Goal: Task Accomplishment & Management: Manage account settings

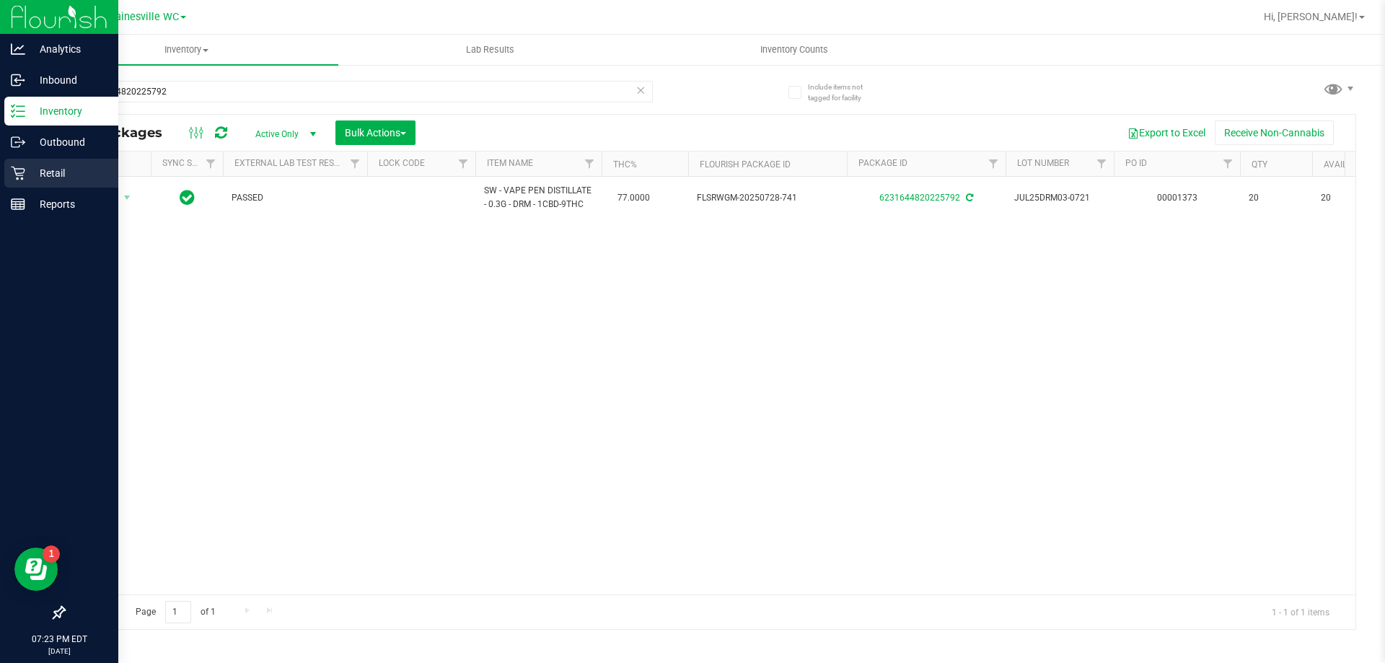
click at [43, 169] on p "Retail" at bounding box center [68, 172] width 87 height 17
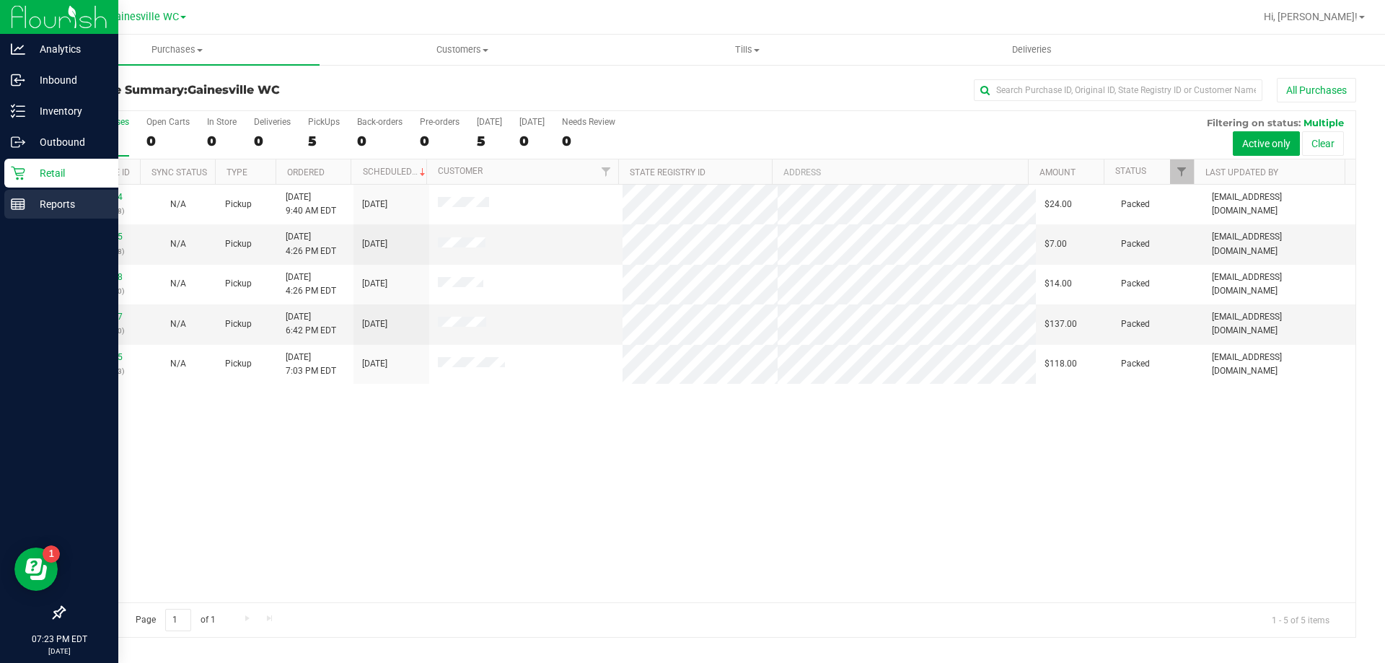
click at [31, 208] on p "Reports" at bounding box center [68, 203] width 87 height 17
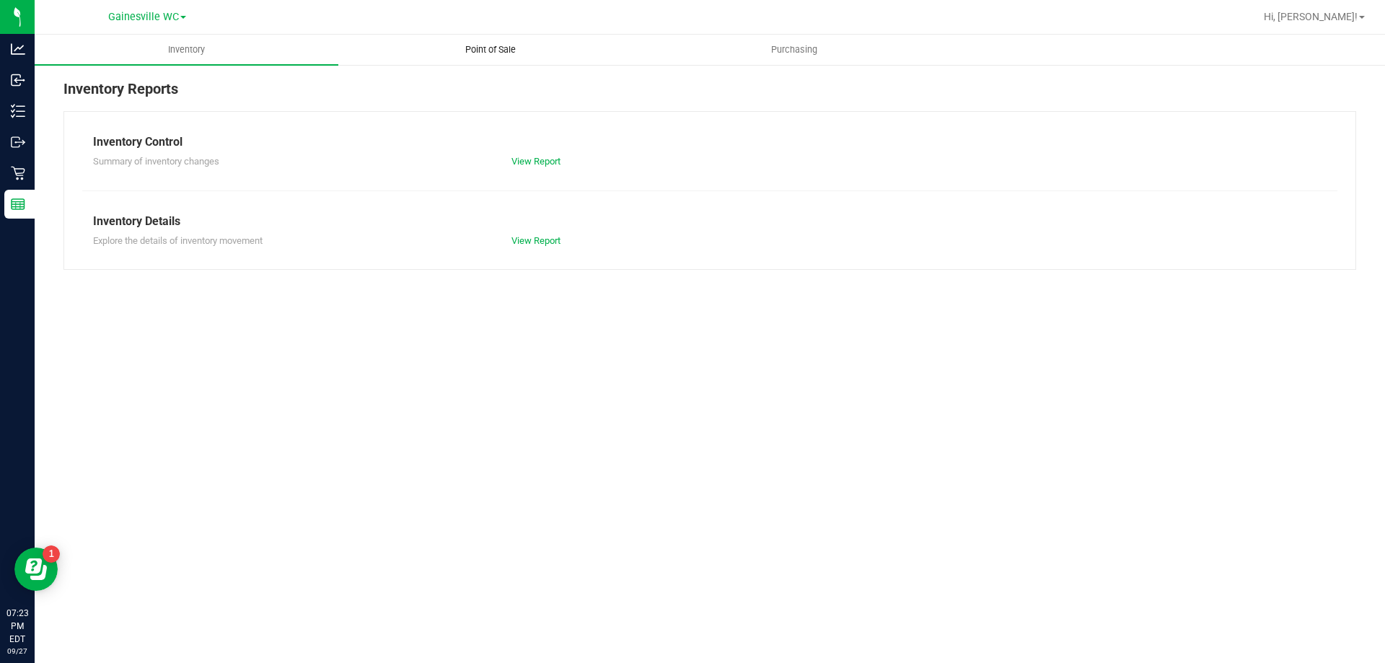
click at [498, 51] on span "Point of Sale" at bounding box center [490, 49] width 89 height 13
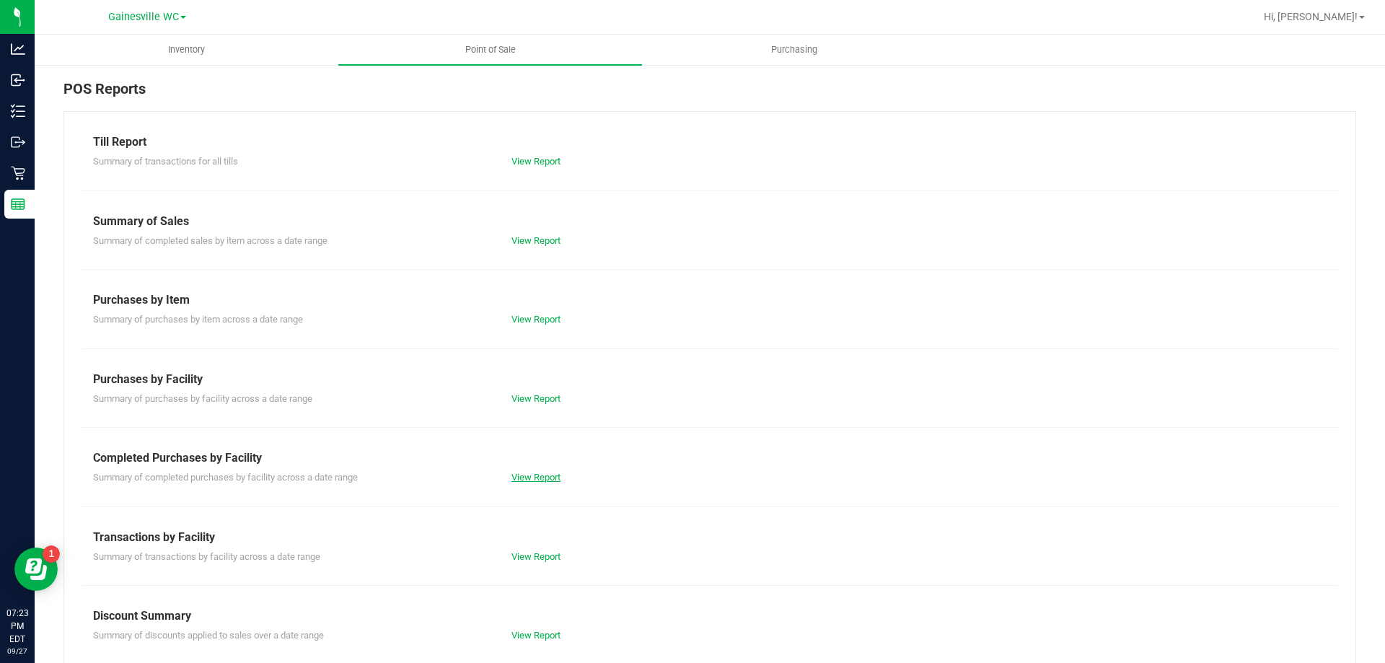
click at [544, 478] on link "View Report" at bounding box center [535, 477] width 49 height 11
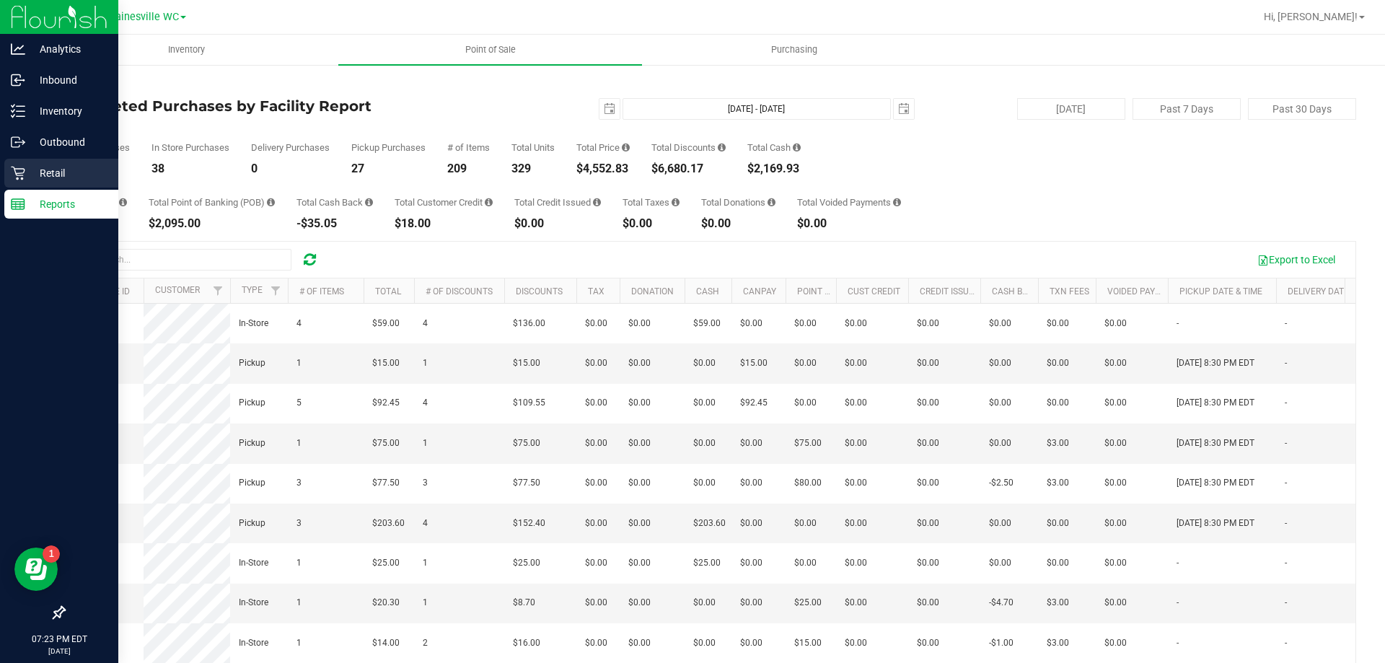
click at [47, 173] on p "Retail" at bounding box center [68, 172] width 87 height 17
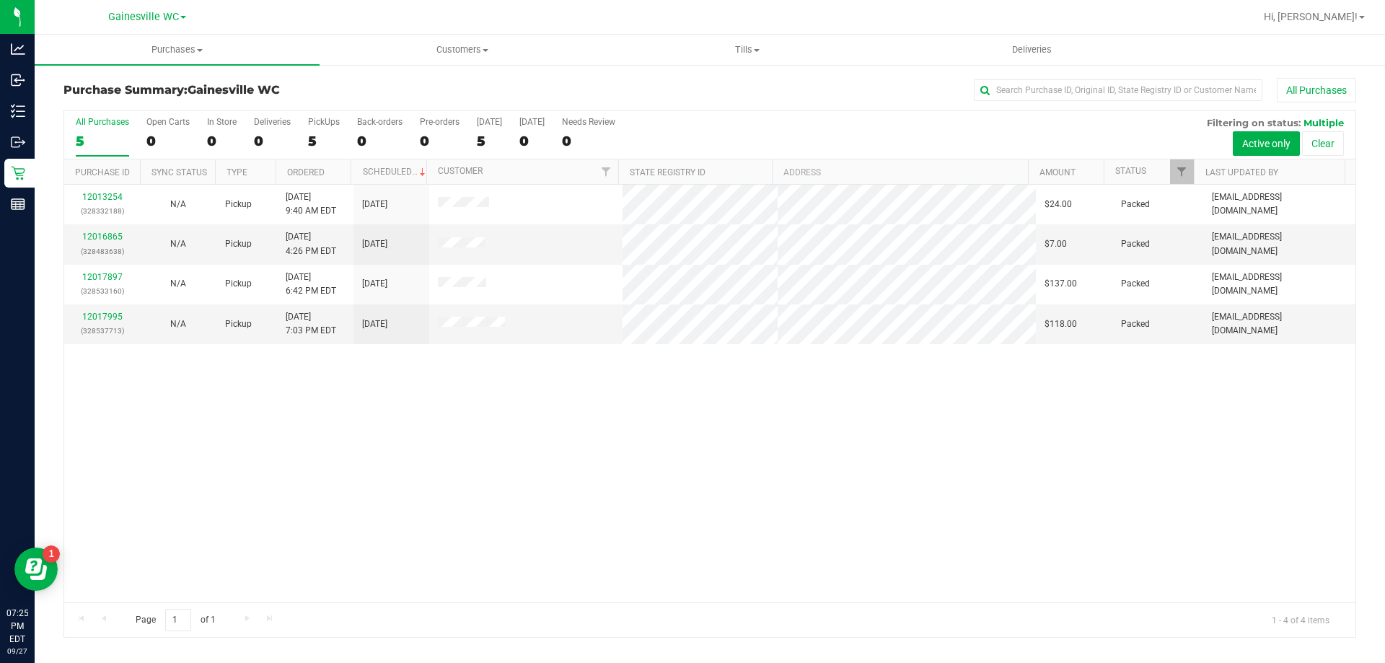
click at [304, 436] on div "12013254 (328332188) N/A Pickup 9/27/2025 9:40 AM EDT 9/27/2025 $24.00 Packed h…" at bounding box center [709, 394] width 1291 height 418
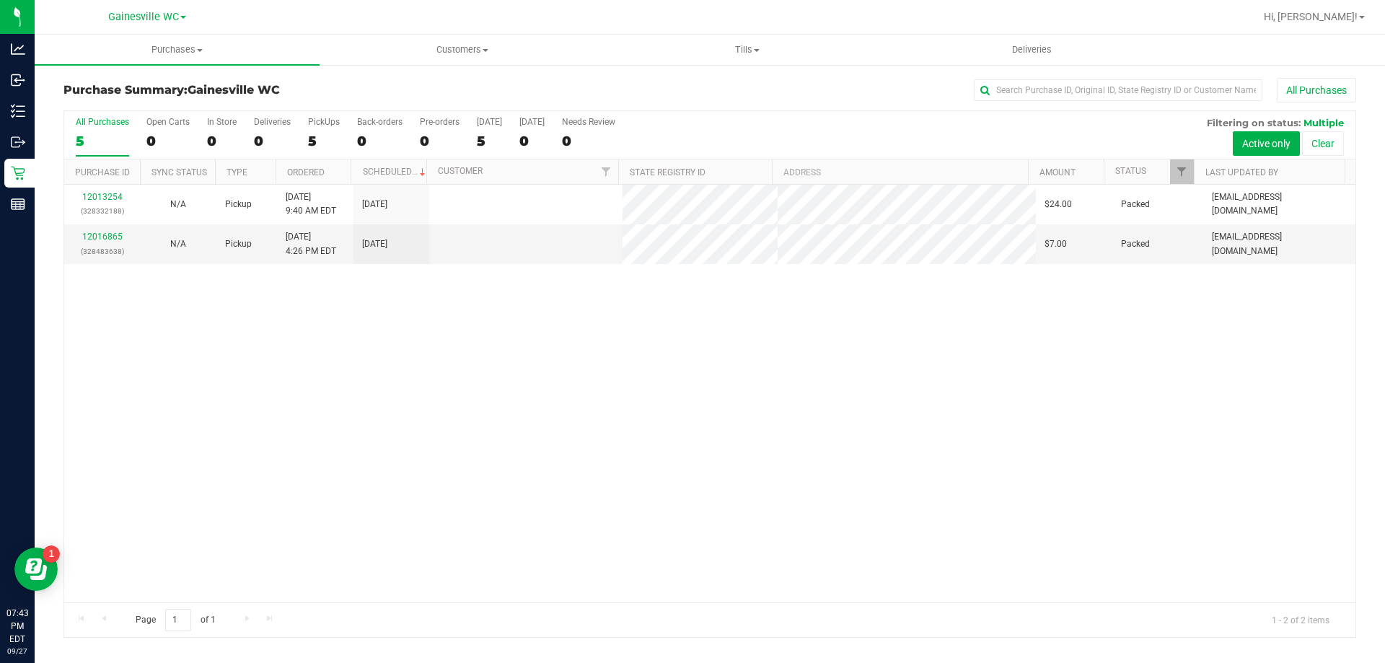
click at [107, 142] on div "5" at bounding box center [102, 141] width 53 height 17
click at [0, 0] on input "All Purchases 5" at bounding box center [0, 0] width 0 height 0
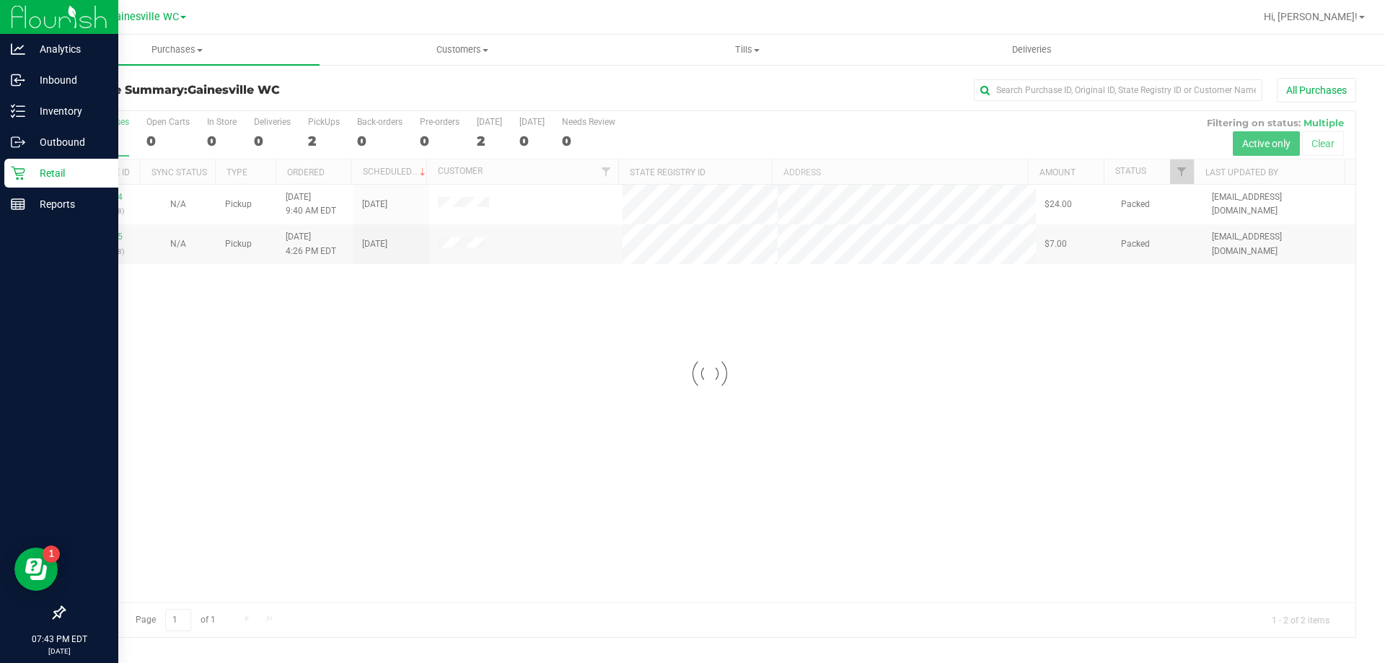
click at [38, 174] on p "Retail" at bounding box center [68, 172] width 87 height 17
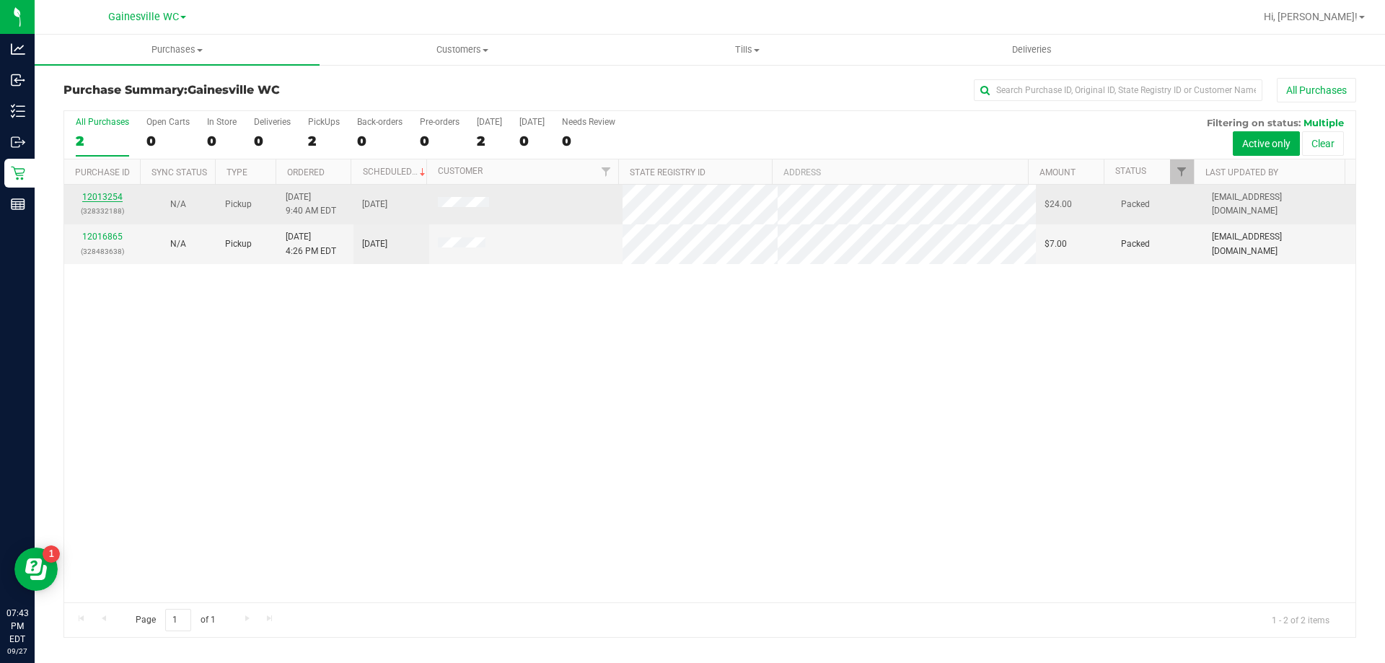
click at [105, 196] on link "12013254" at bounding box center [102, 197] width 40 height 10
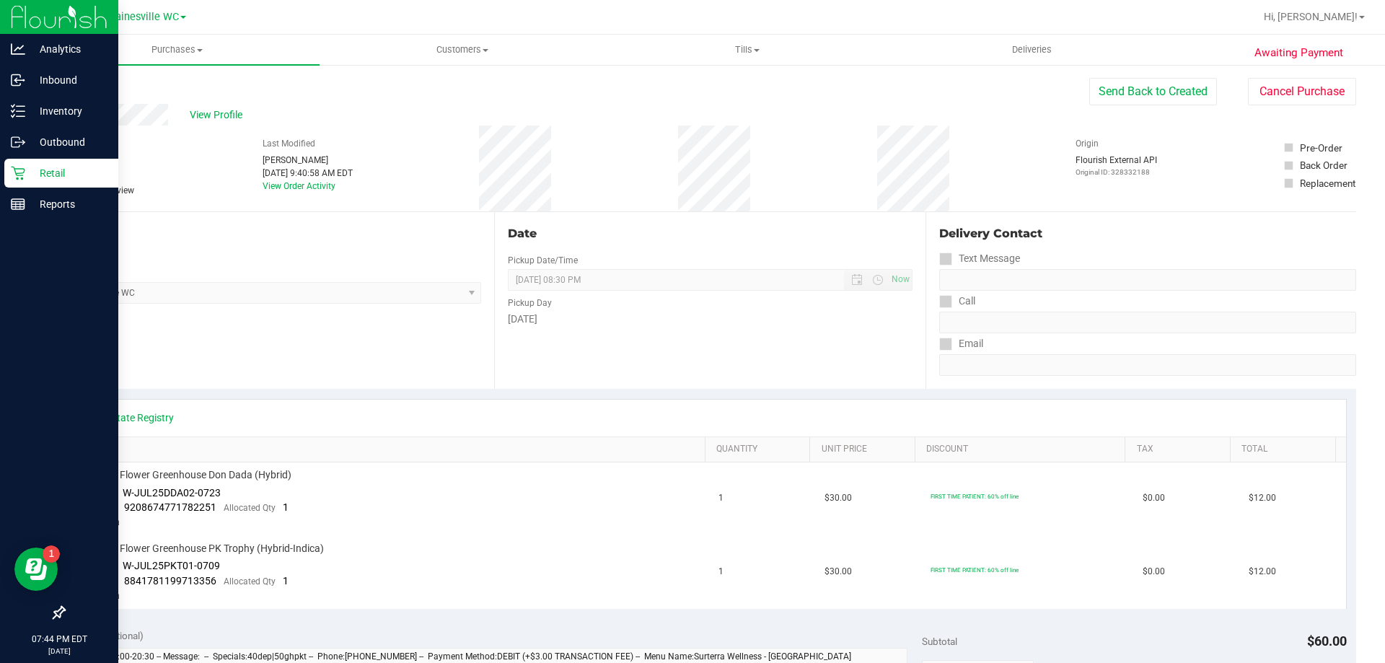
click at [41, 172] on p "Retail" at bounding box center [68, 172] width 87 height 17
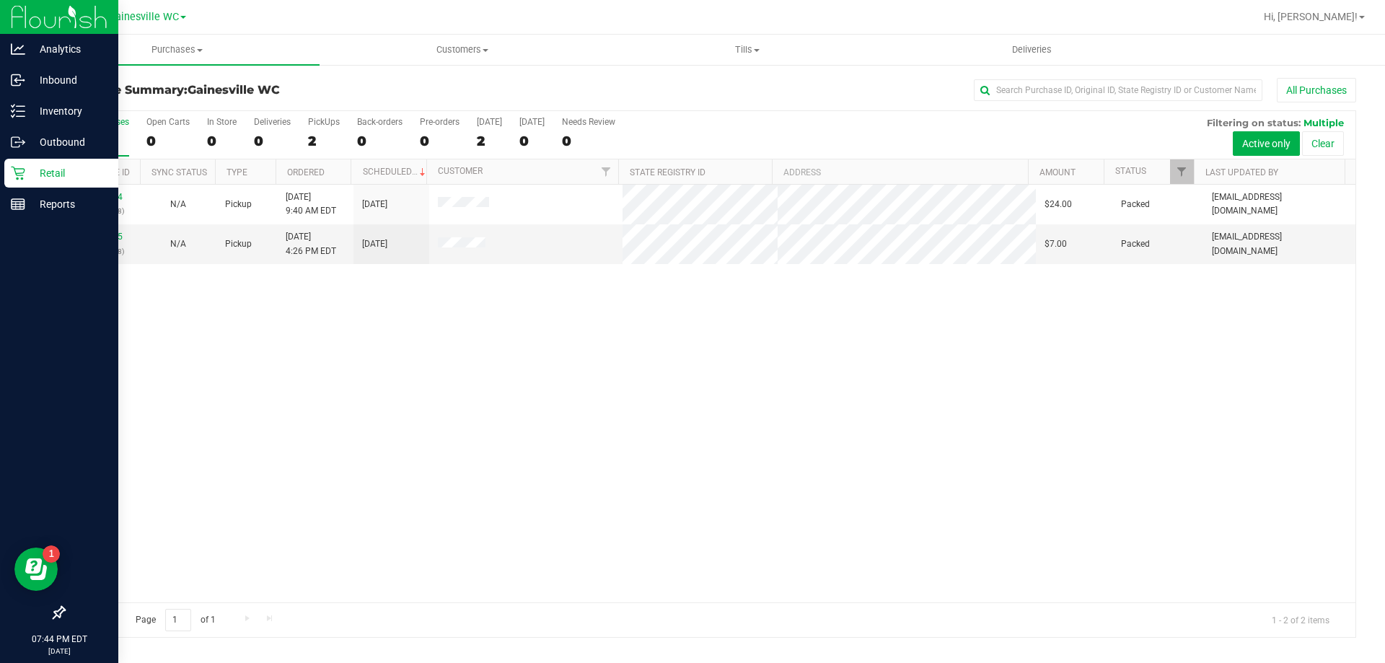
click at [58, 176] on p "Retail" at bounding box center [68, 172] width 87 height 17
click at [20, 109] on icon at bounding box center [18, 111] width 14 height 14
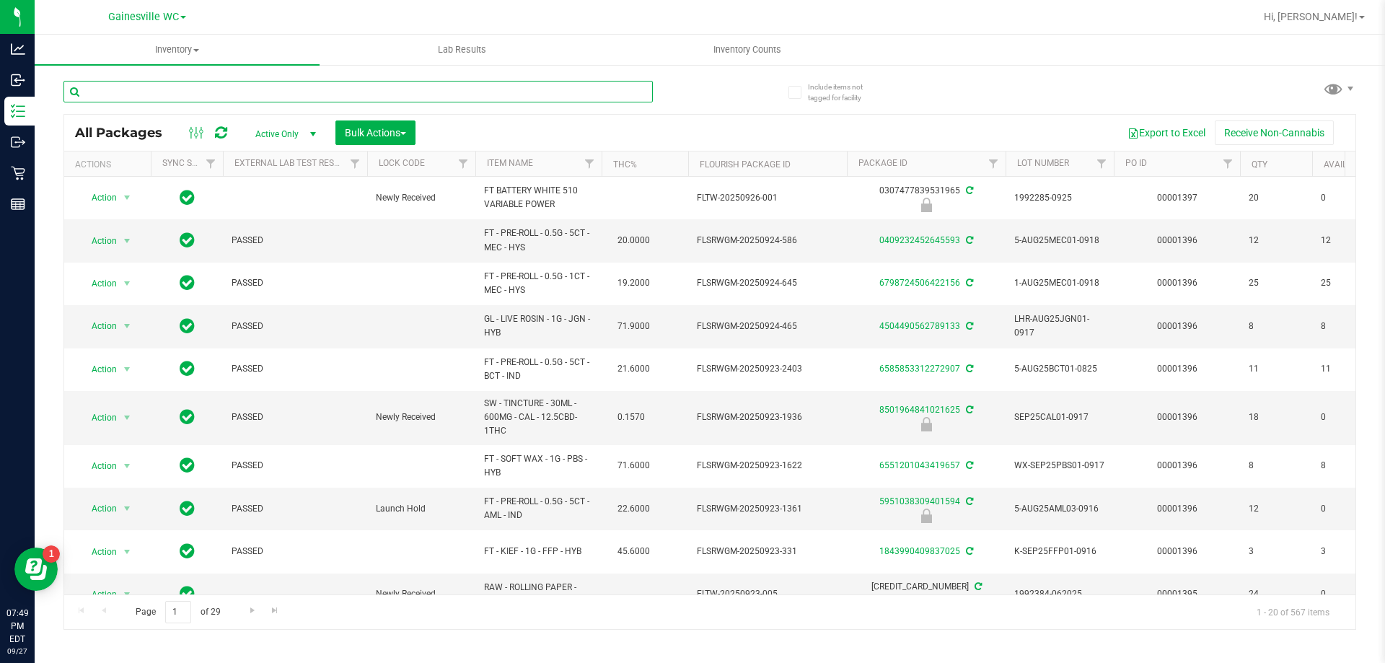
click at [170, 93] on input "text" at bounding box center [357, 92] width 589 height 22
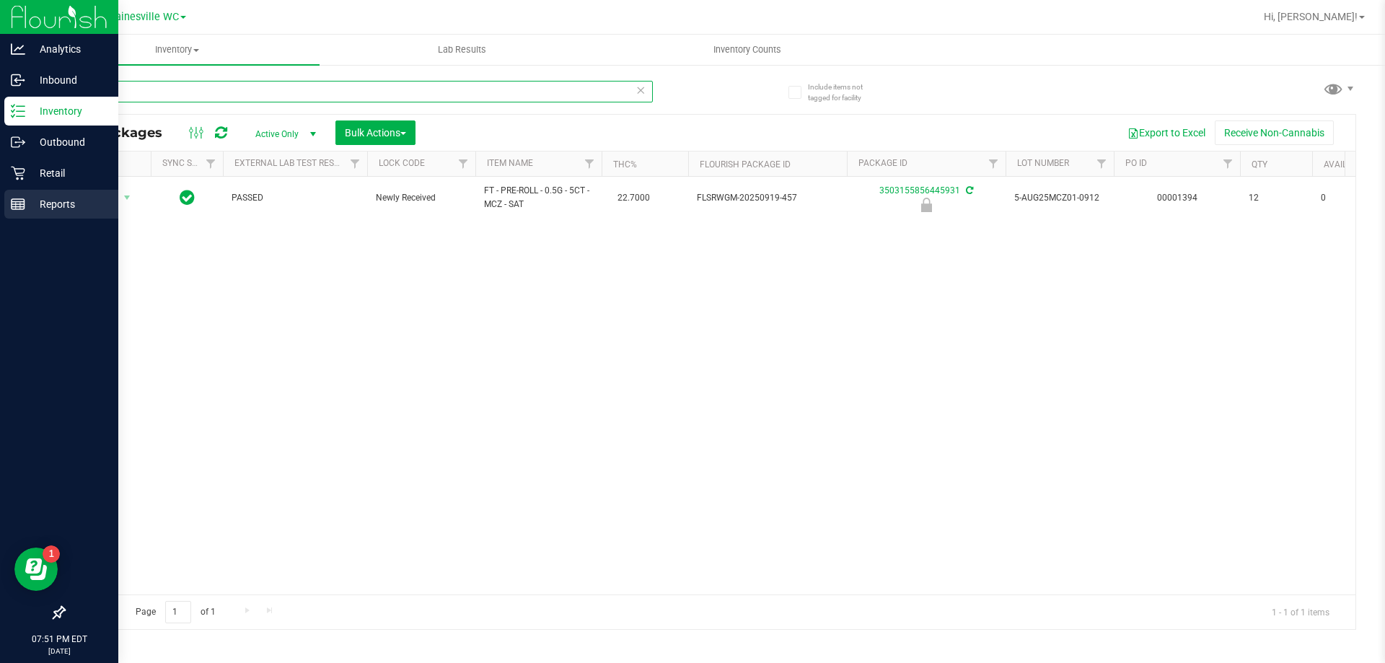
type input "mcz"
click at [40, 217] on div "Reports" at bounding box center [61, 204] width 114 height 29
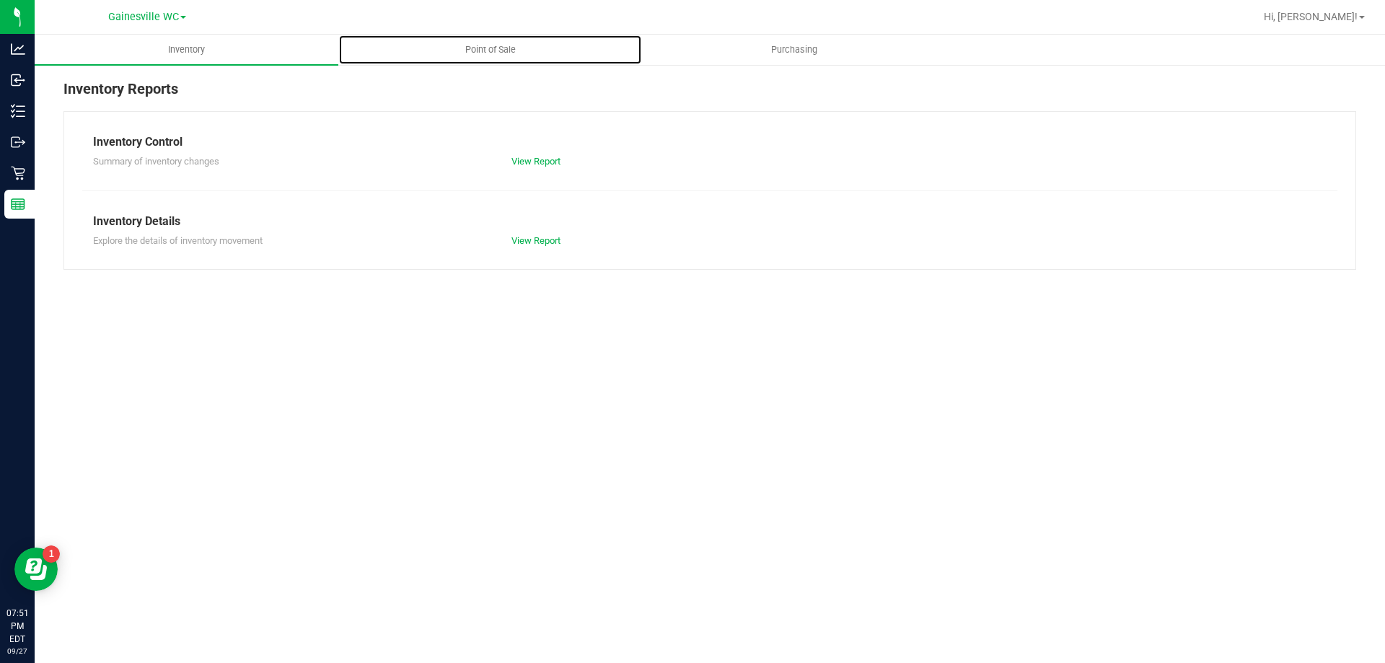
click at [492, 50] on span "Point of Sale" at bounding box center [490, 49] width 89 height 13
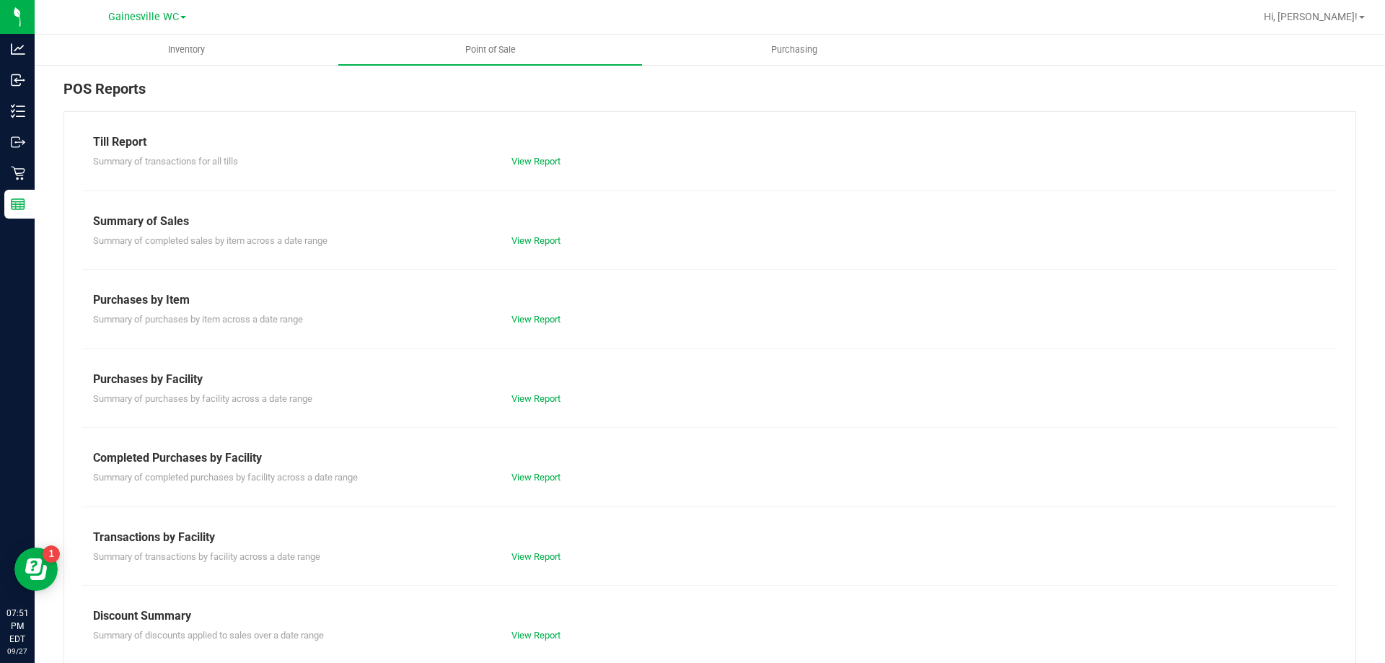
drag, startPoint x: 546, startPoint y: 493, endPoint x: 547, endPoint y: 485, distance: 8.8
click at [547, 493] on div "Till Report Summary of transactions for all tills View Report Summary of Sales …" at bounding box center [709, 427] width 1292 height 632
click at [544, 479] on link "View Report" at bounding box center [535, 477] width 49 height 11
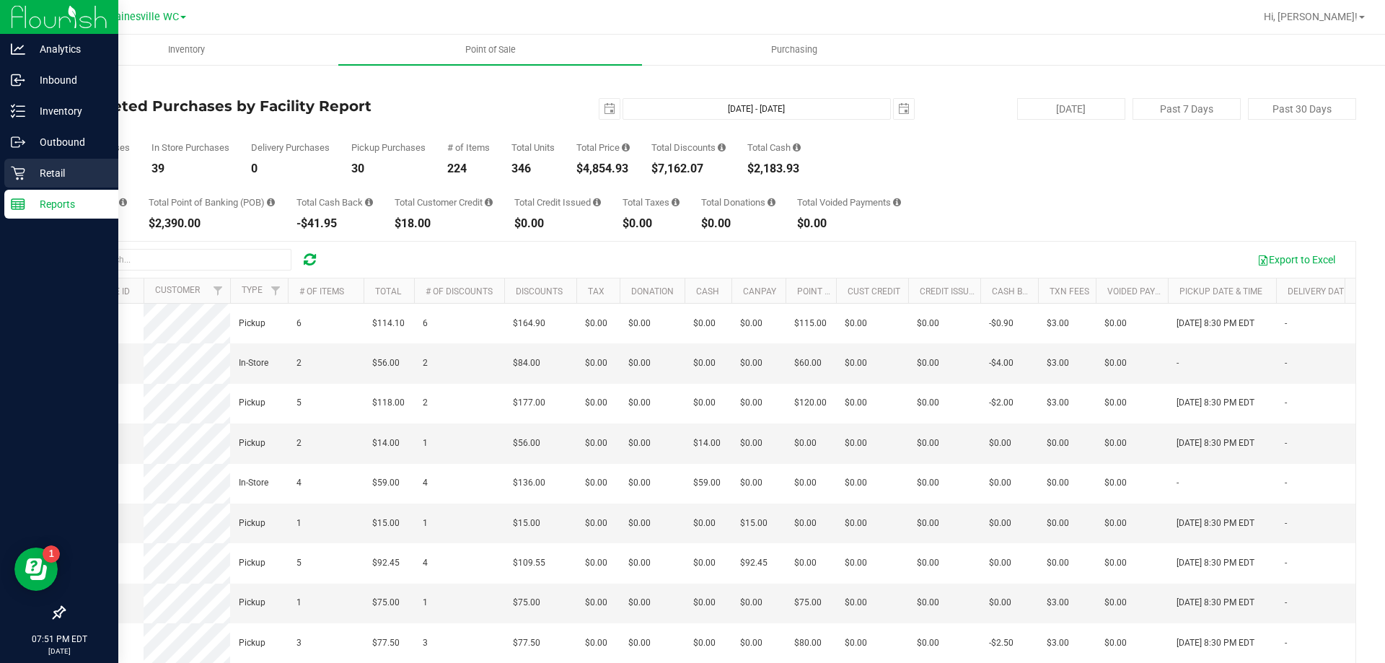
click at [40, 178] on p "Retail" at bounding box center [68, 172] width 87 height 17
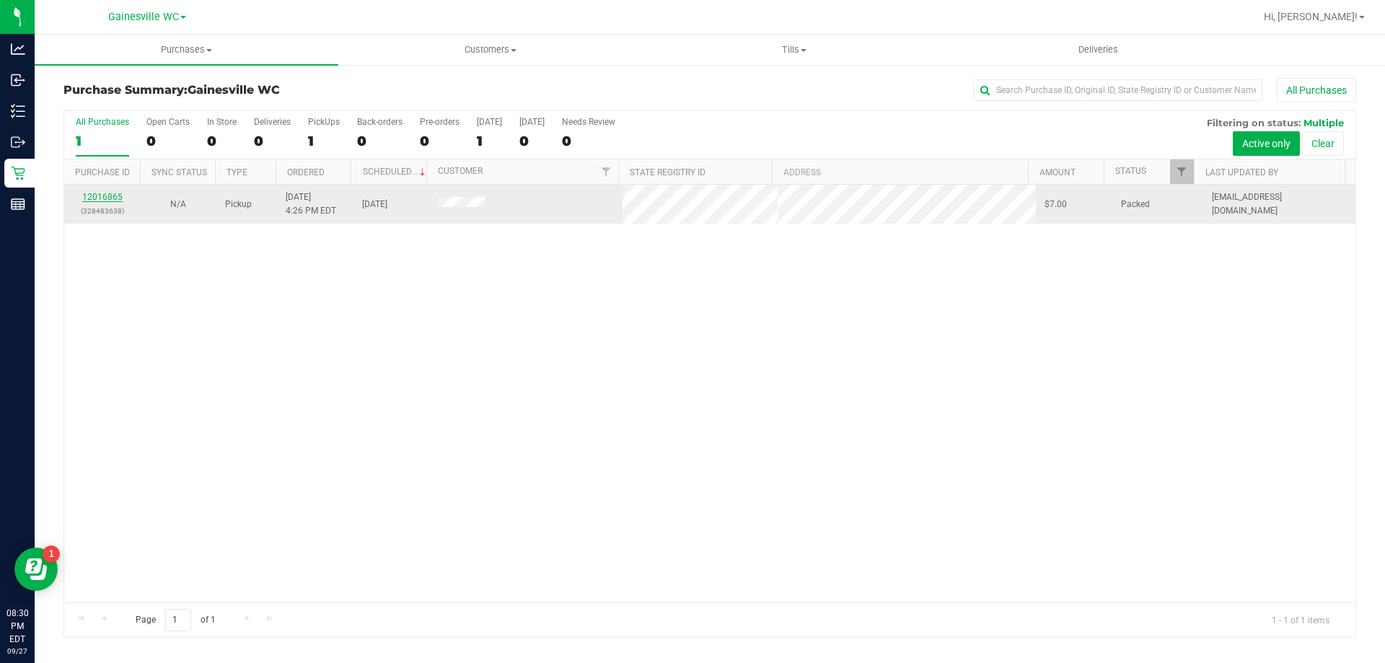
click at [96, 198] on link "12016865" at bounding box center [102, 197] width 40 height 10
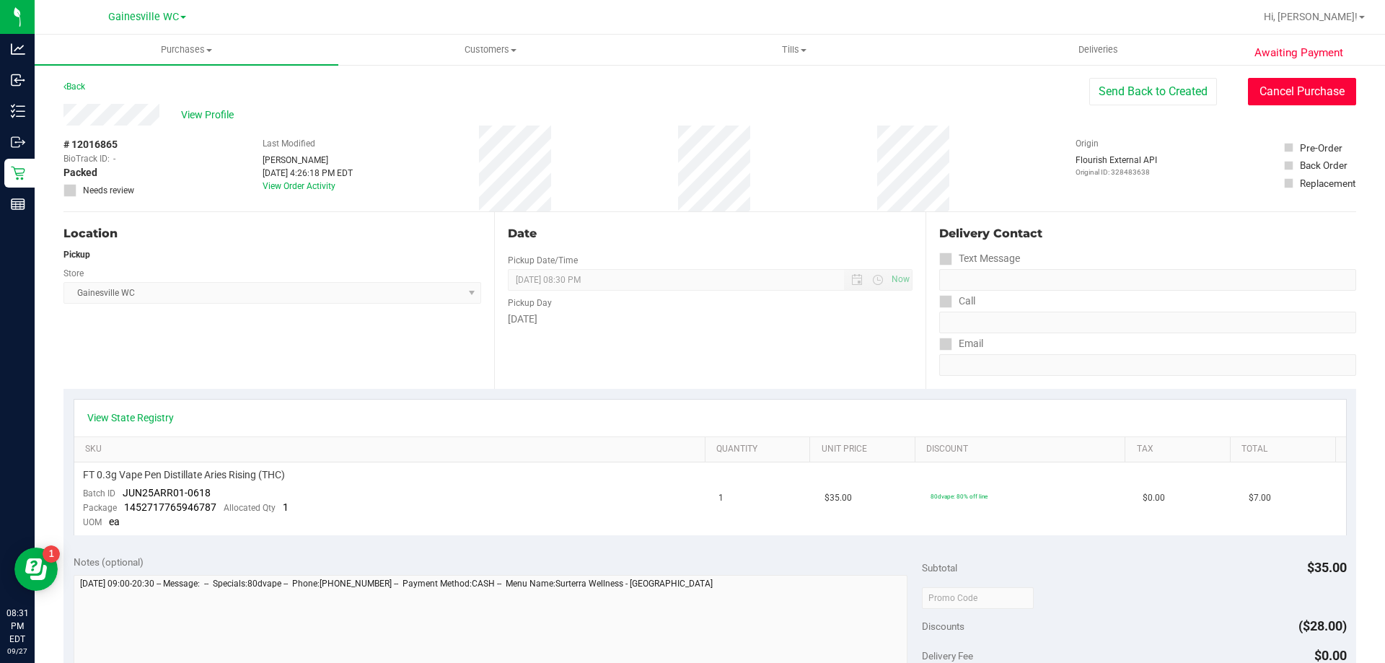
click at [1277, 103] on button "Cancel Purchase" at bounding box center [1302, 91] width 108 height 27
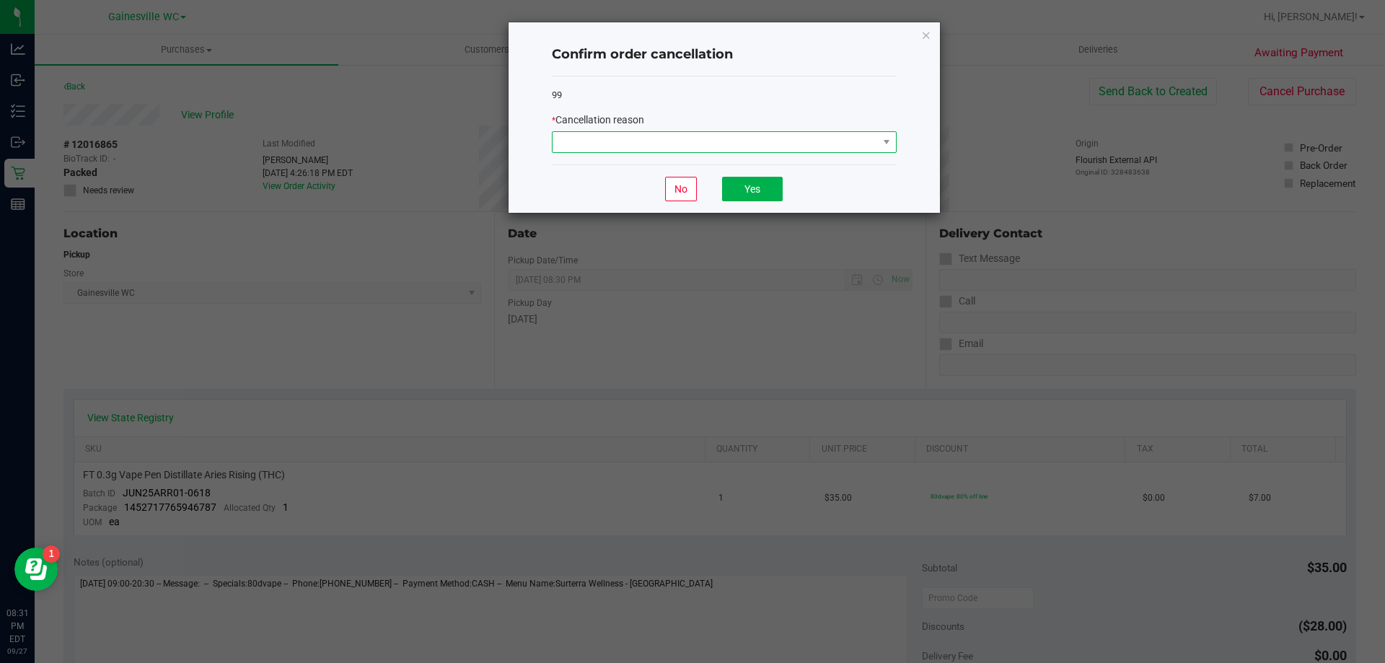
click at [768, 149] on span at bounding box center [714, 142] width 325 height 20
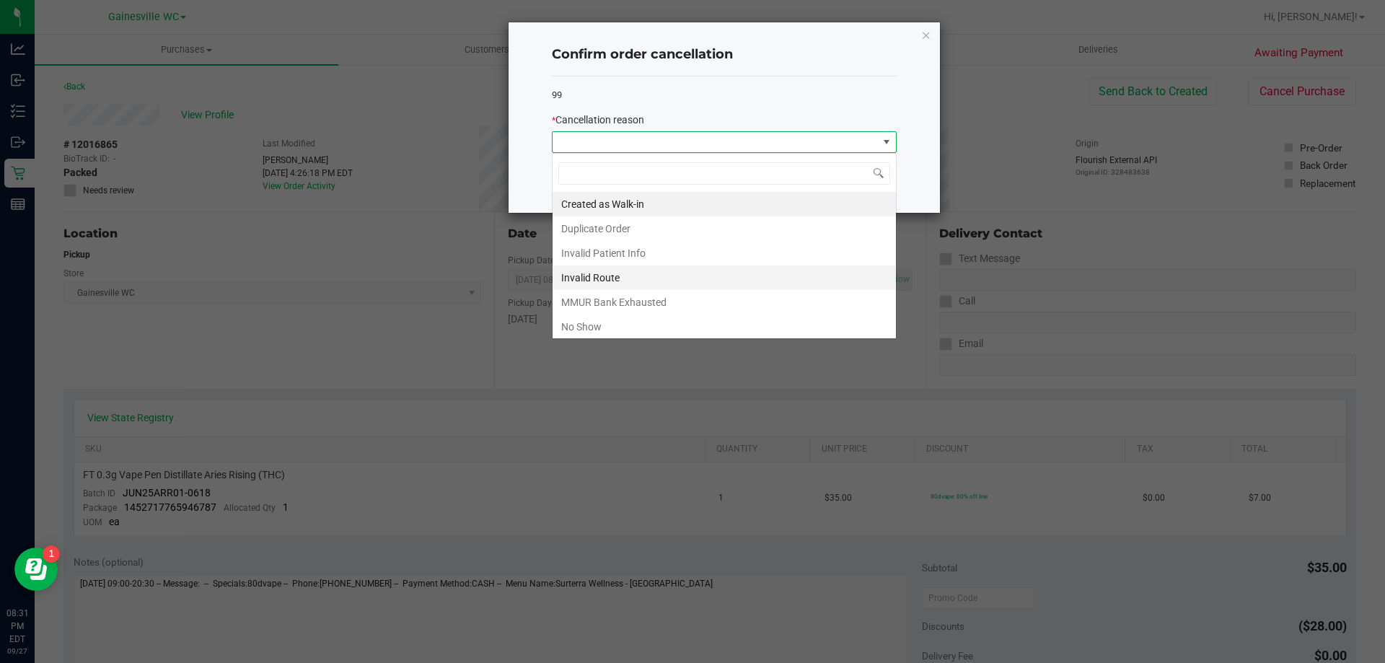
scroll to position [22, 345]
click at [577, 324] on li "No Show" at bounding box center [723, 326] width 343 height 25
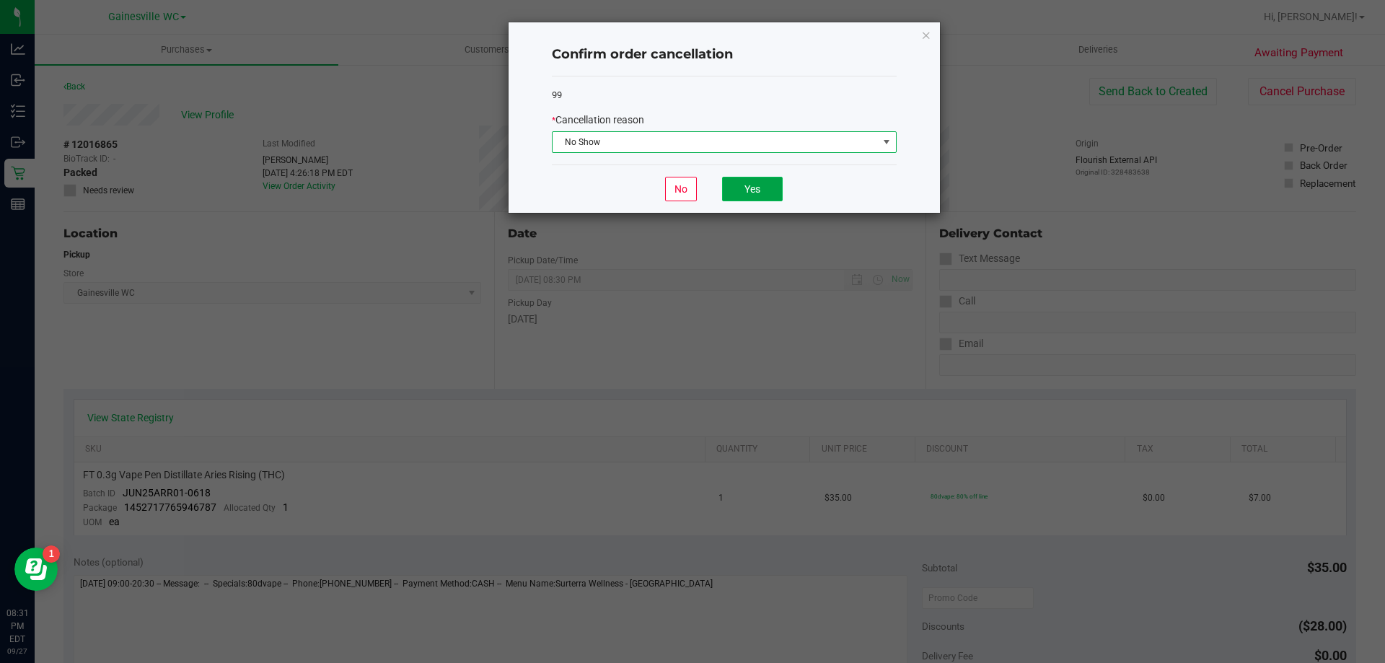
click at [752, 187] on button "Yes" at bounding box center [752, 189] width 61 height 25
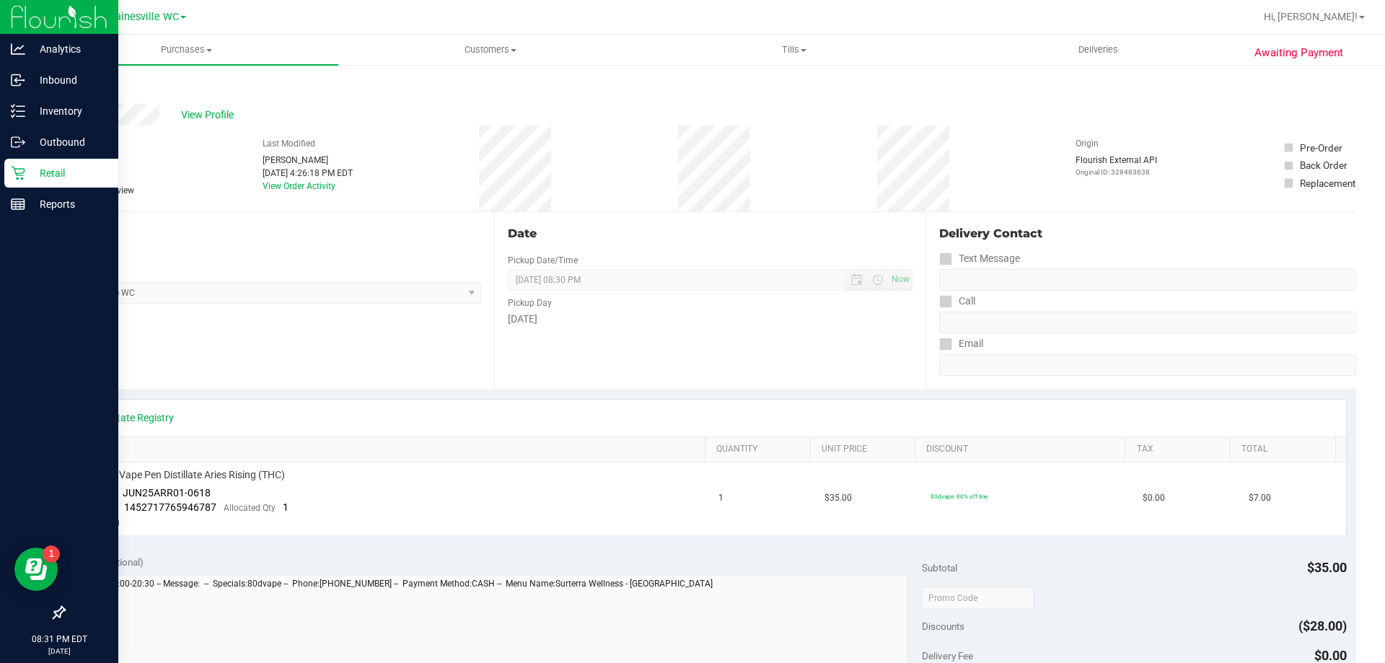
click at [21, 174] on icon at bounding box center [18, 173] width 14 height 14
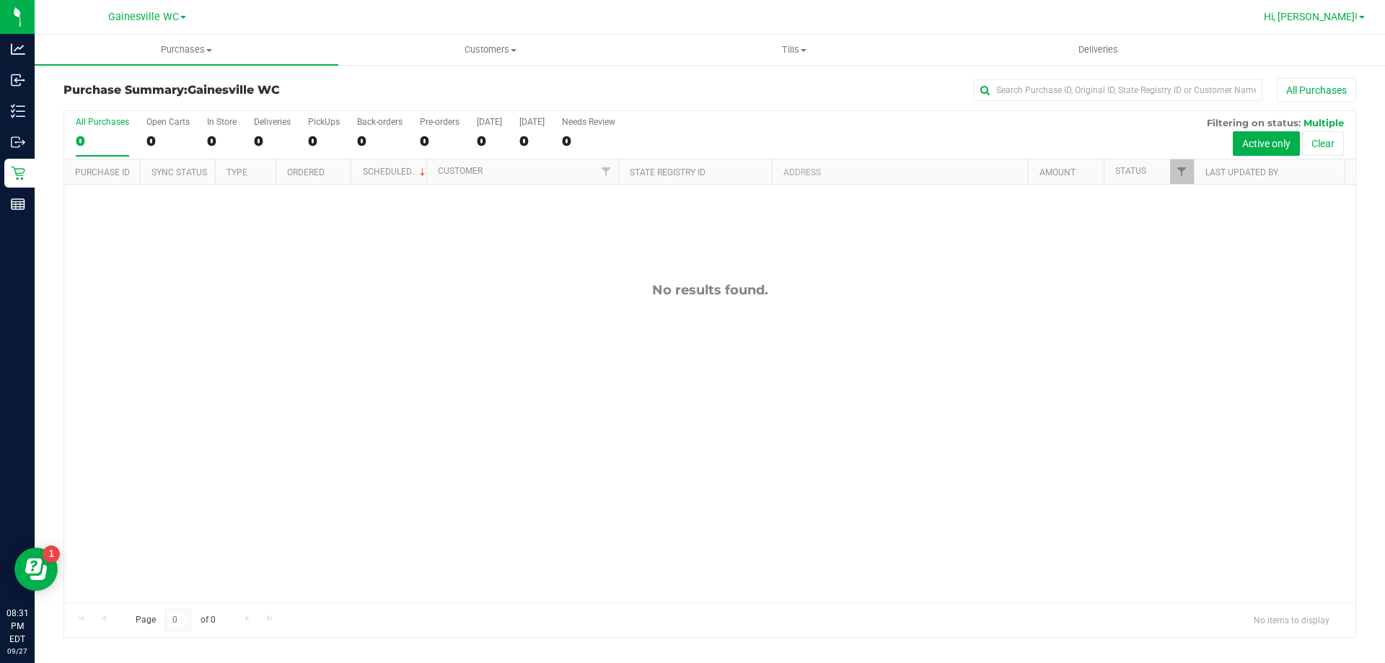
click at [1340, 19] on span "Hi, [PERSON_NAME]!" at bounding box center [1310, 17] width 94 height 12
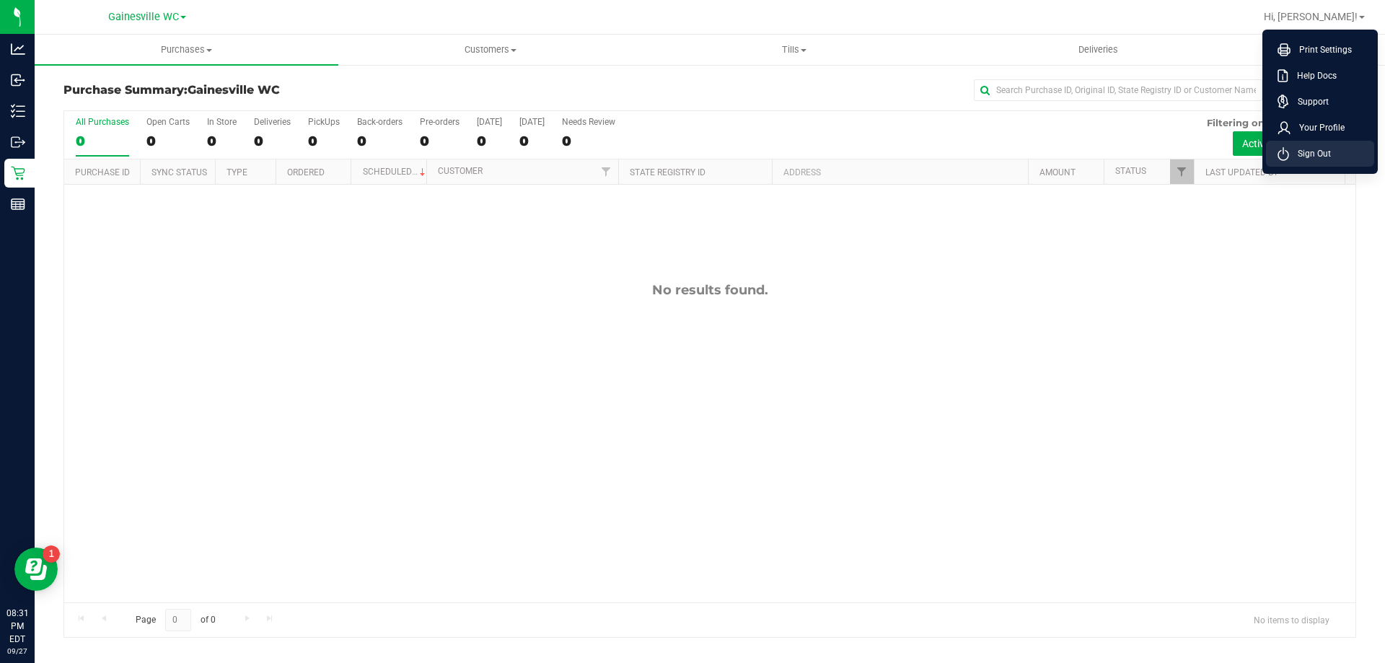
click at [1333, 157] on li "Sign Out" at bounding box center [1320, 154] width 108 height 26
